Goal: Check status

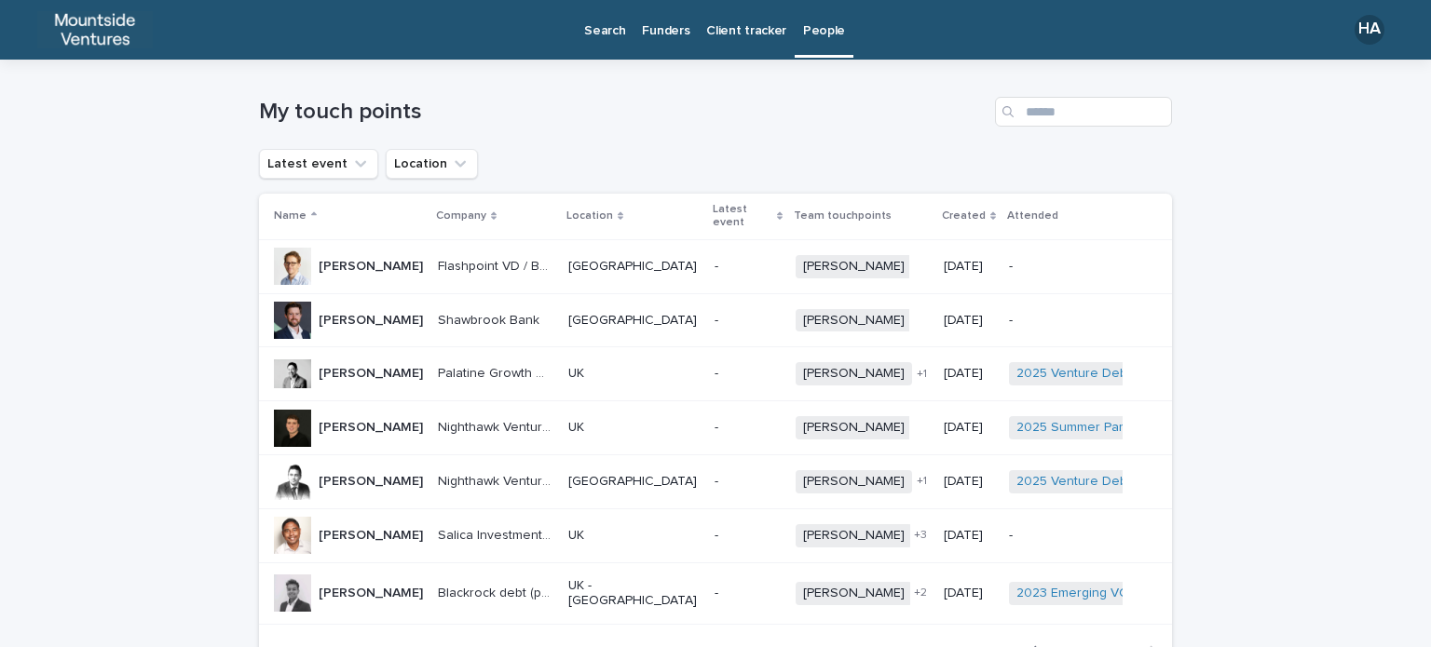
click at [740, 30] on p "Client tracker" at bounding box center [746, 19] width 80 height 39
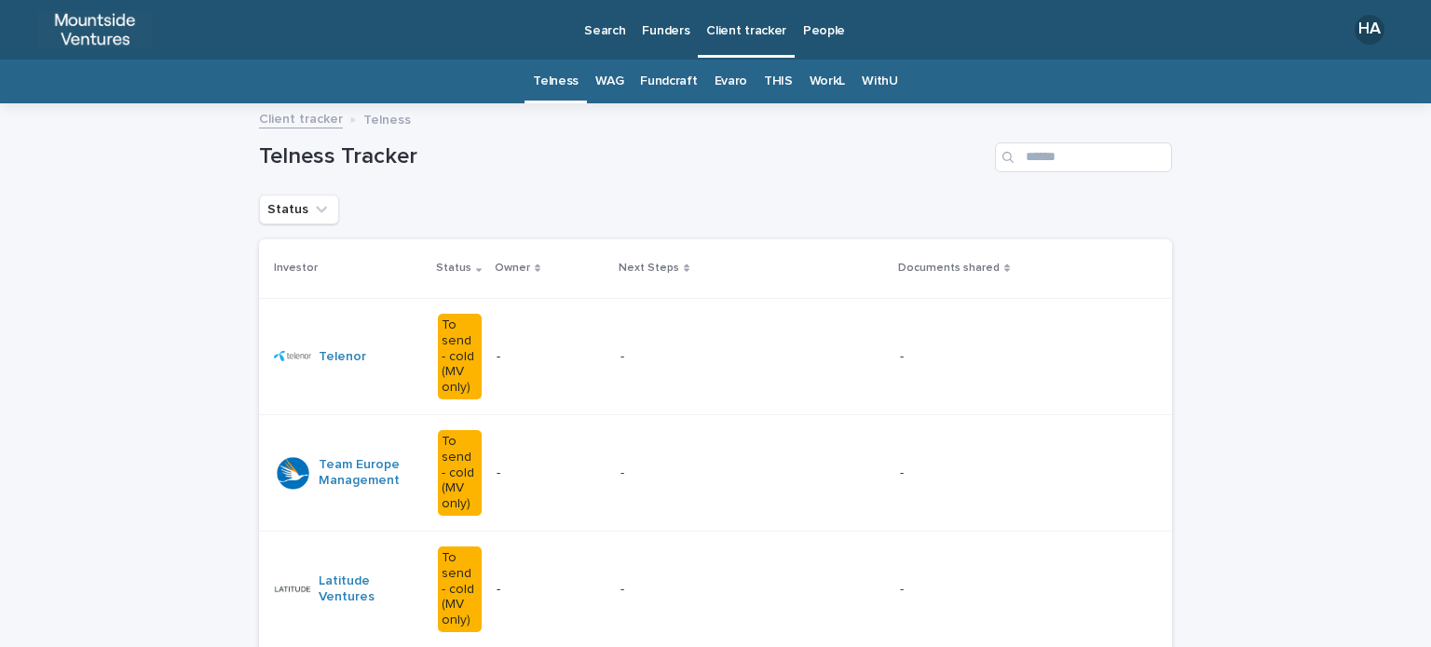
click at [754, 185] on div "Telness Tracker" at bounding box center [715, 149] width 913 height 89
click at [777, 187] on div "Telness Tracker" at bounding box center [715, 149] width 913 height 89
click at [756, 32] on p "Client tracker" at bounding box center [746, 19] width 80 height 39
click at [715, 77] on link "Evaro" at bounding box center [730, 82] width 33 height 44
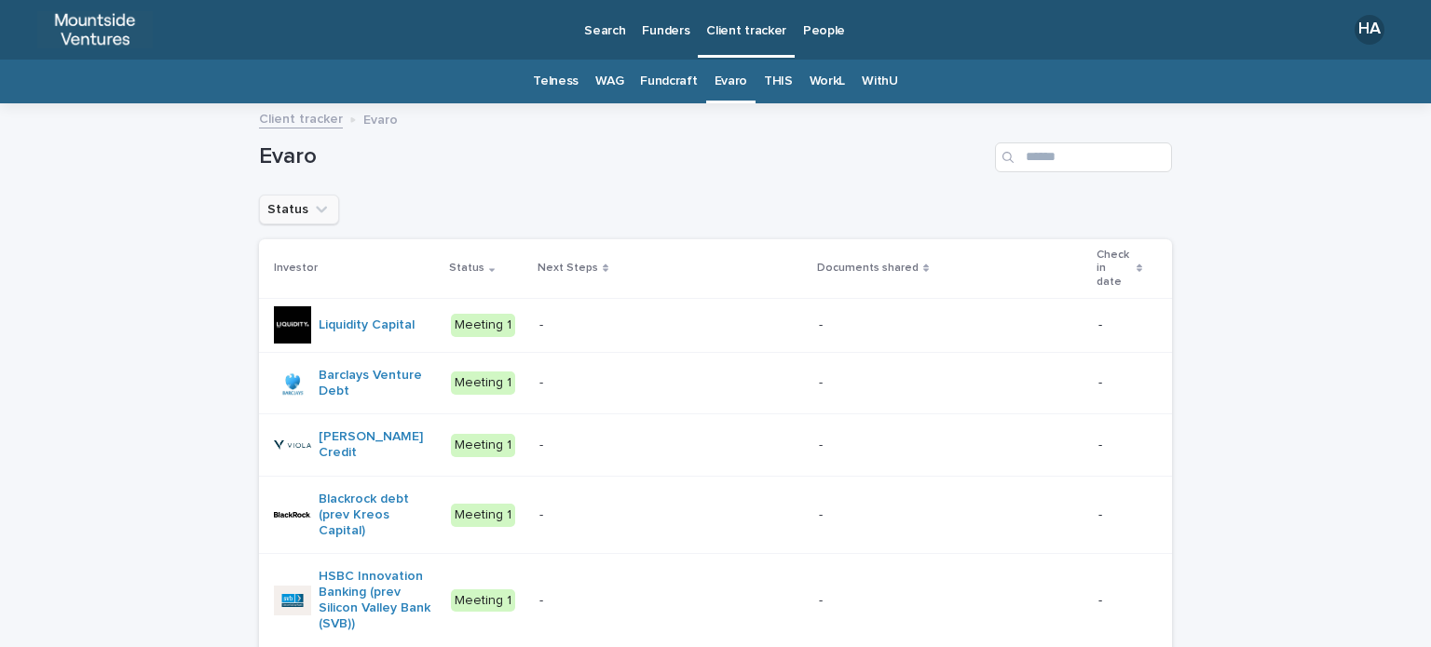
click at [318, 208] on icon "Status" at bounding box center [321, 209] width 19 height 19
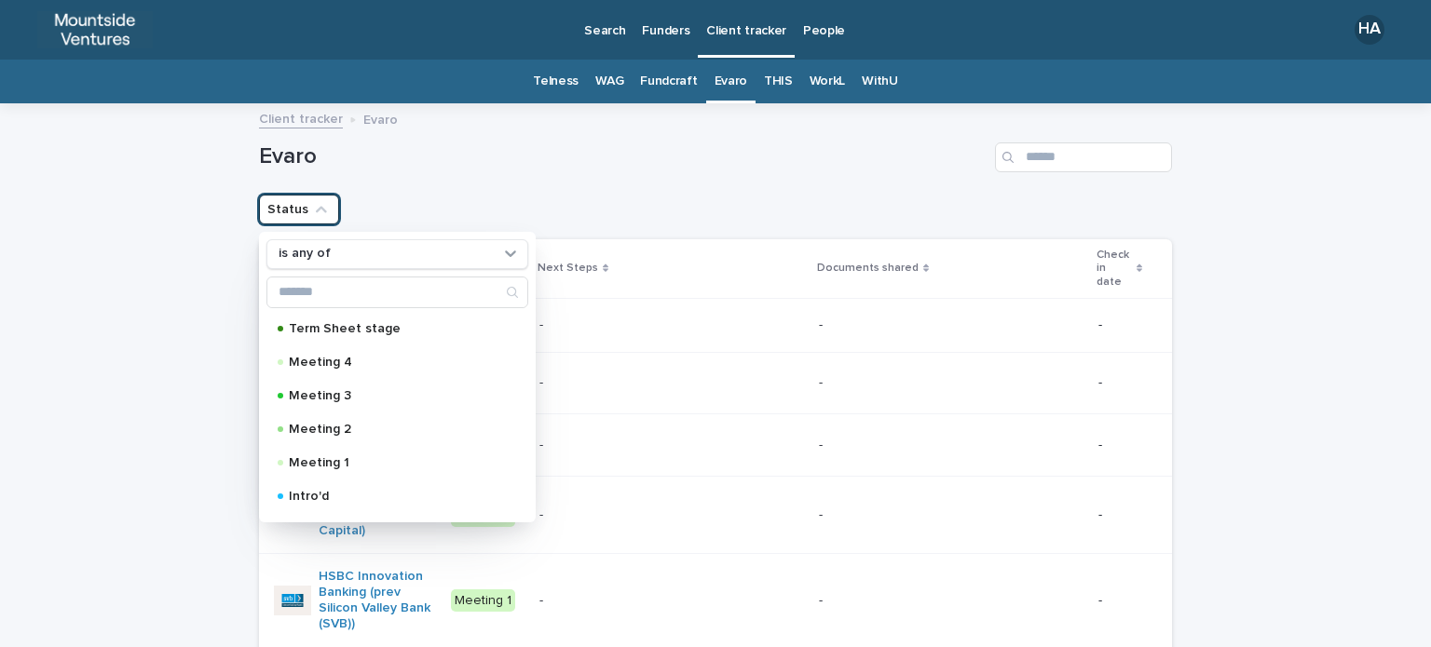
click at [604, 184] on div "Evaro" at bounding box center [715, 149] width 913 height 89
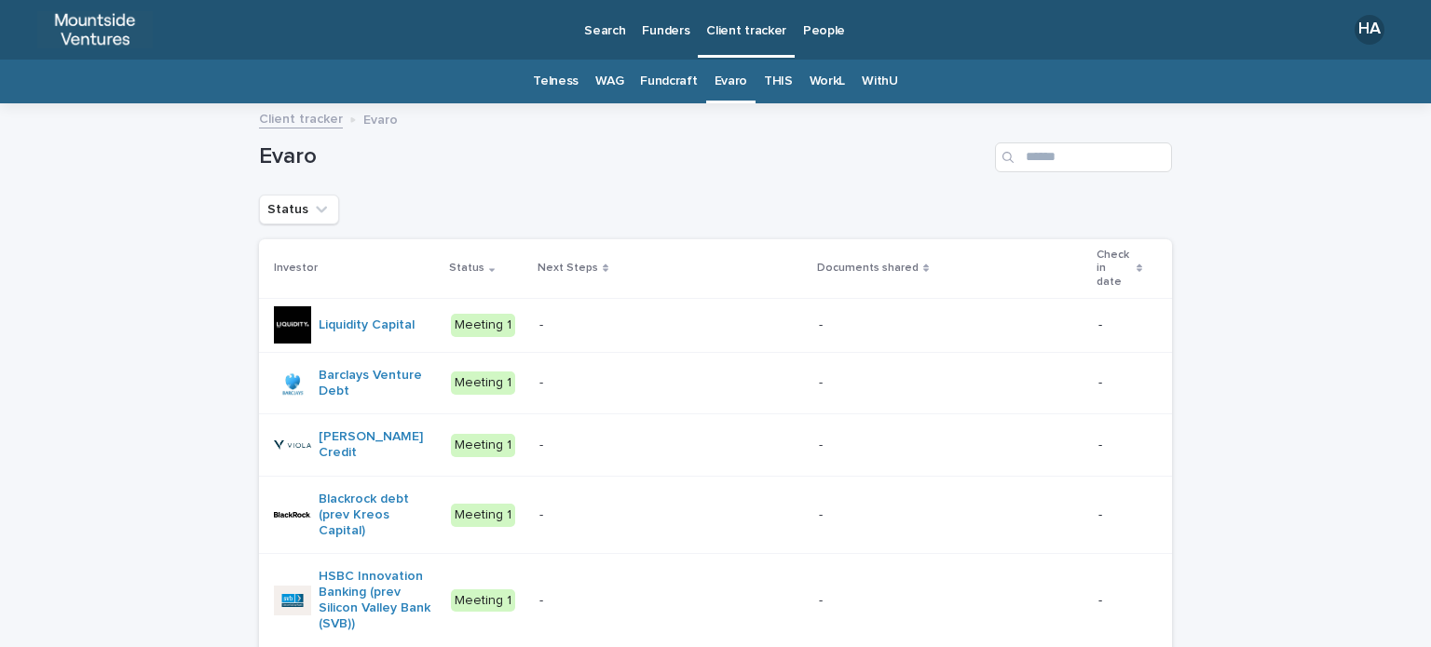
click at [622, 178] on div "Evaro" at bounding box center [715, 149] width 913 height 89
click at [1007, 197] on div "Status" at bounding box center [715, 210] width 913 height 30
click at [853, 159] on h1 "Evaro" at bounding box center [623, 156] width 728 height 27
click at [854, 149] on h1 "Evaro" at bounding box center [623, 156] width 728 height 27
click at [838, 155] on h1 "Evaro" at bounding box center [623, 156] width 728 height 27
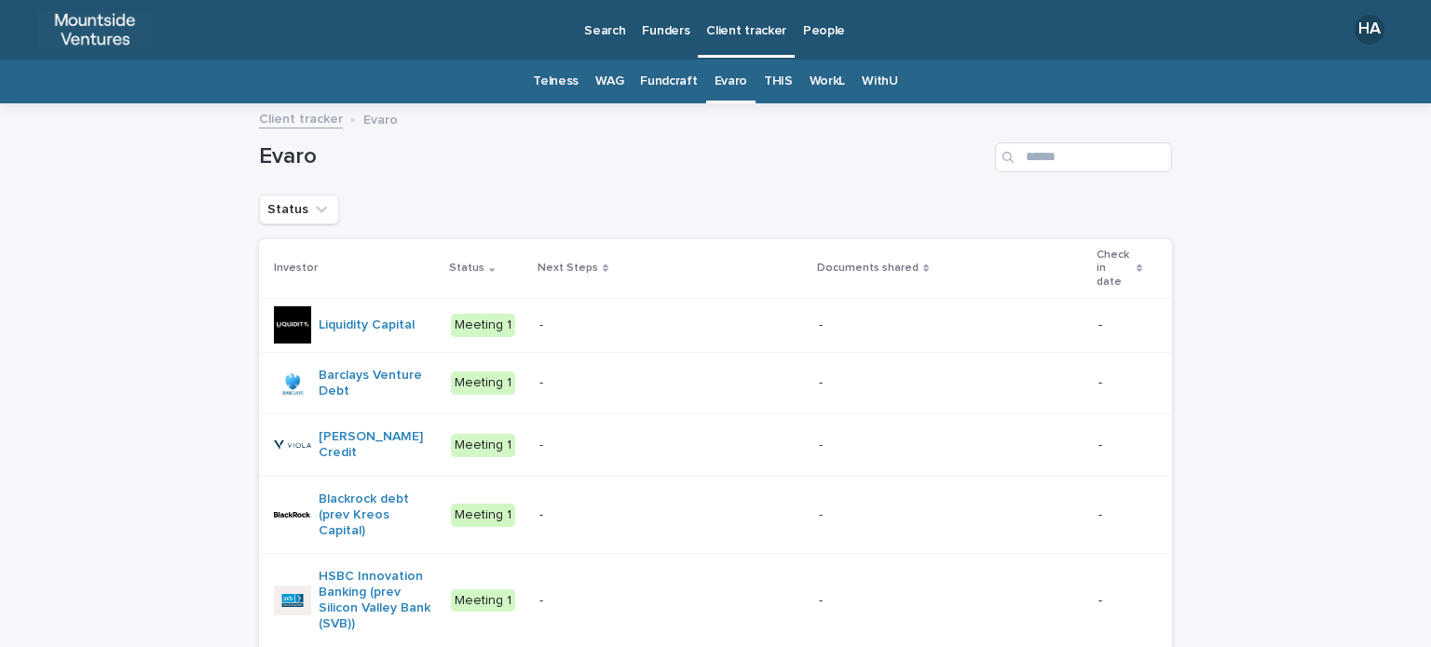
click at [842, 146] on h1 "Evaro" at bounding box center [623, 156] width 728 height 27
click at [876, 145] on h1 "Evaro" at bounding box center [623, 156] width 728 height 27
click at [912, 184] on div "Evaro" at bounding box center [715, 149] width 913 height 89
click at [916, 178] on div "Evaro" at bounding box center [715, 149] width 913 height 89
click at [883, 160] on h1 "Evaro" at bounding box center [623, 156] width 728 height 27
